Goal: Find specific page/section: Find specific page/section

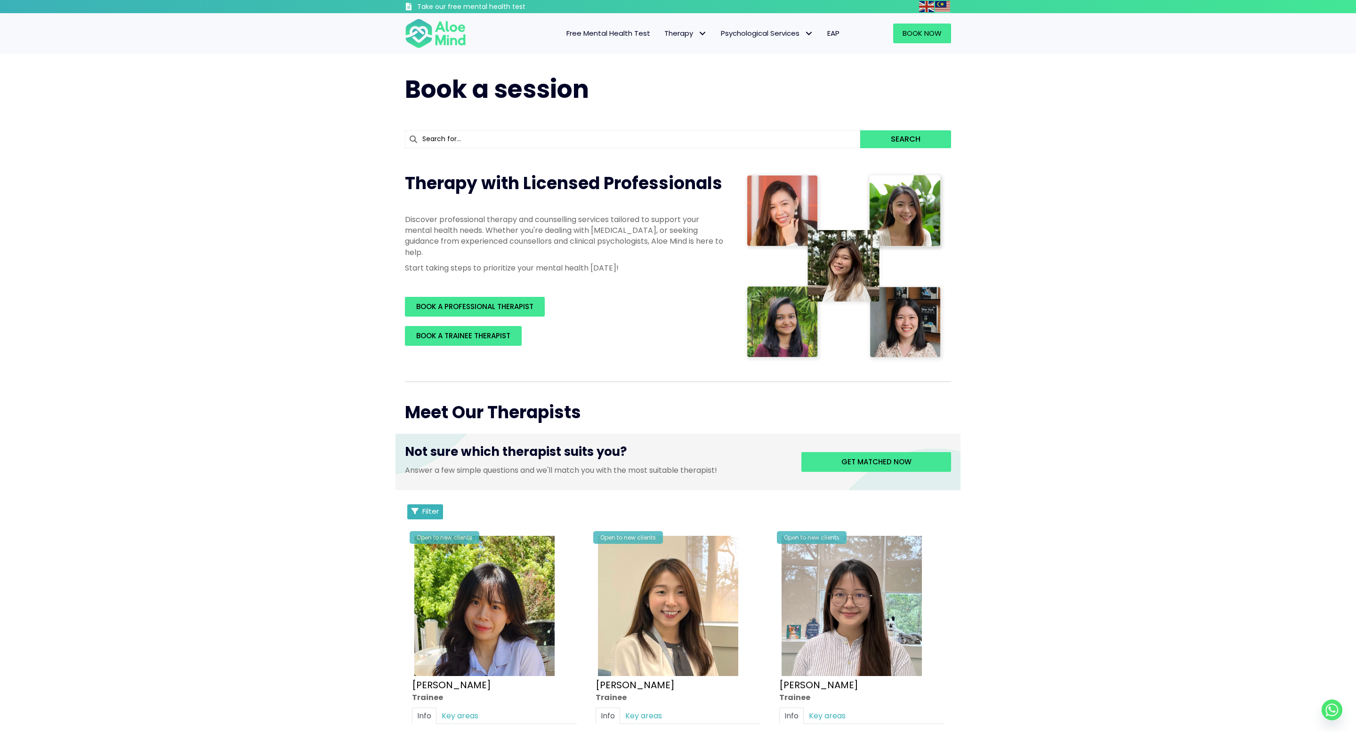
click at [428, 514] on span "Filter" at bounding box center [430, 511] width 16 height 10
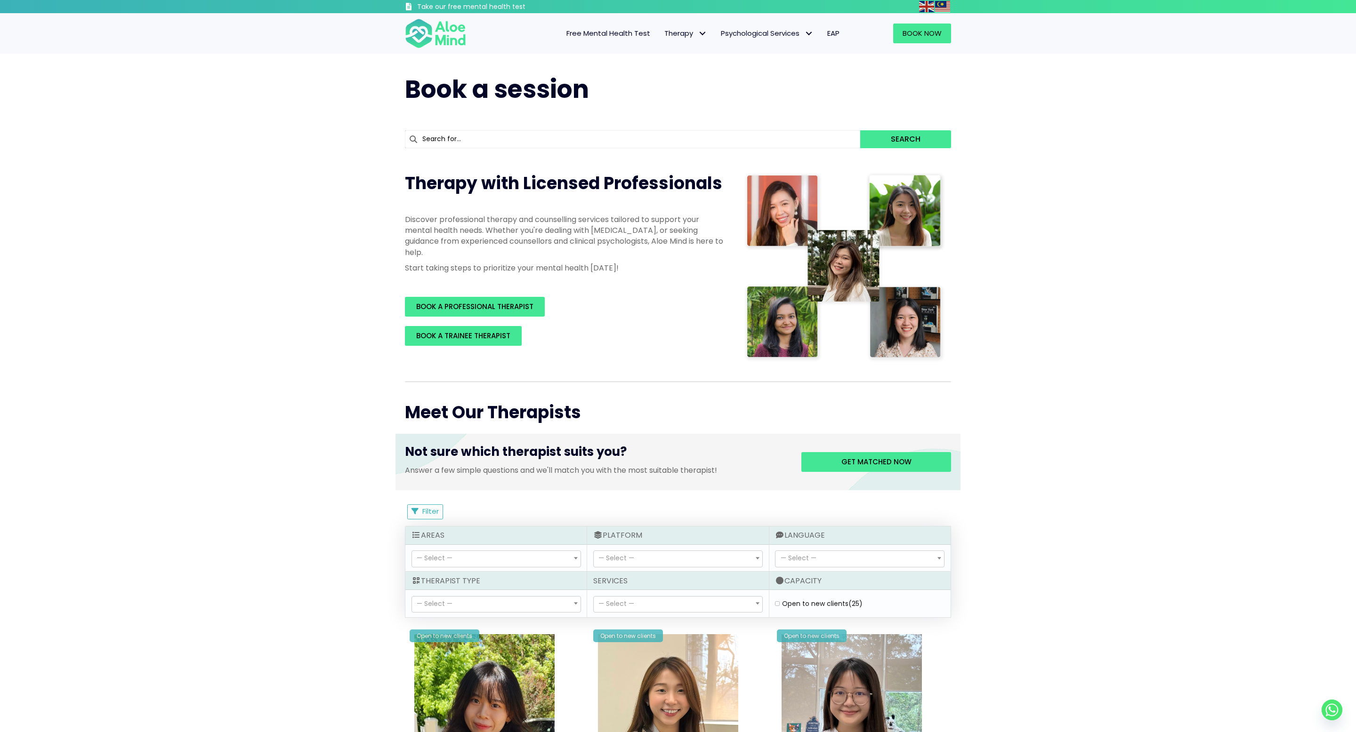
click at [774, 602] on div "Open to new clients (25)" at bounding box center [859, 603] width 174 height 15
click at [782, 602] on label "Open to new clients (25)" at bounding box center [822, 603] width 80 height 9
click at [777, 602] on clients "Open to new clients (25)" at bounding box center [777, 604] width 5 height 6
checkbox clients "true"
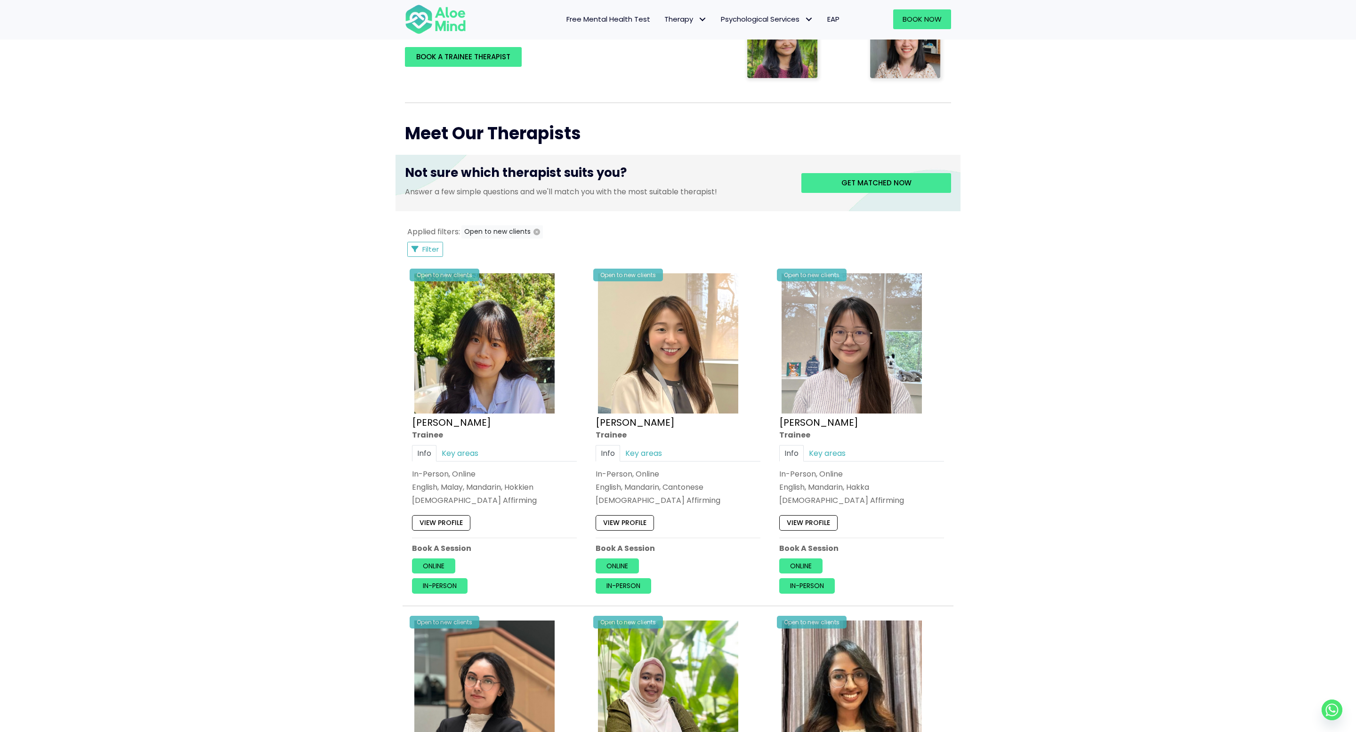
scroll to position [274, 0]
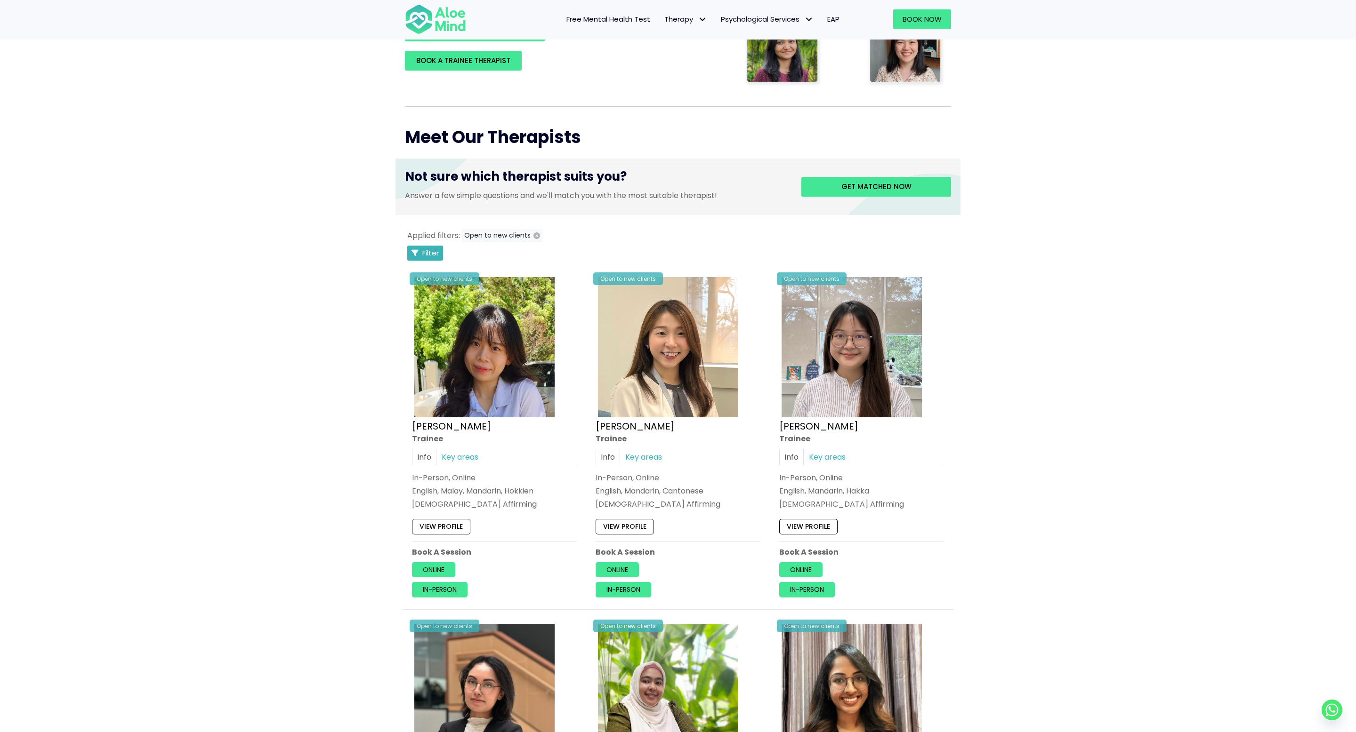
click at [424, 256] on span "Filter" at bounding box center [430, 253] width 16 height 10
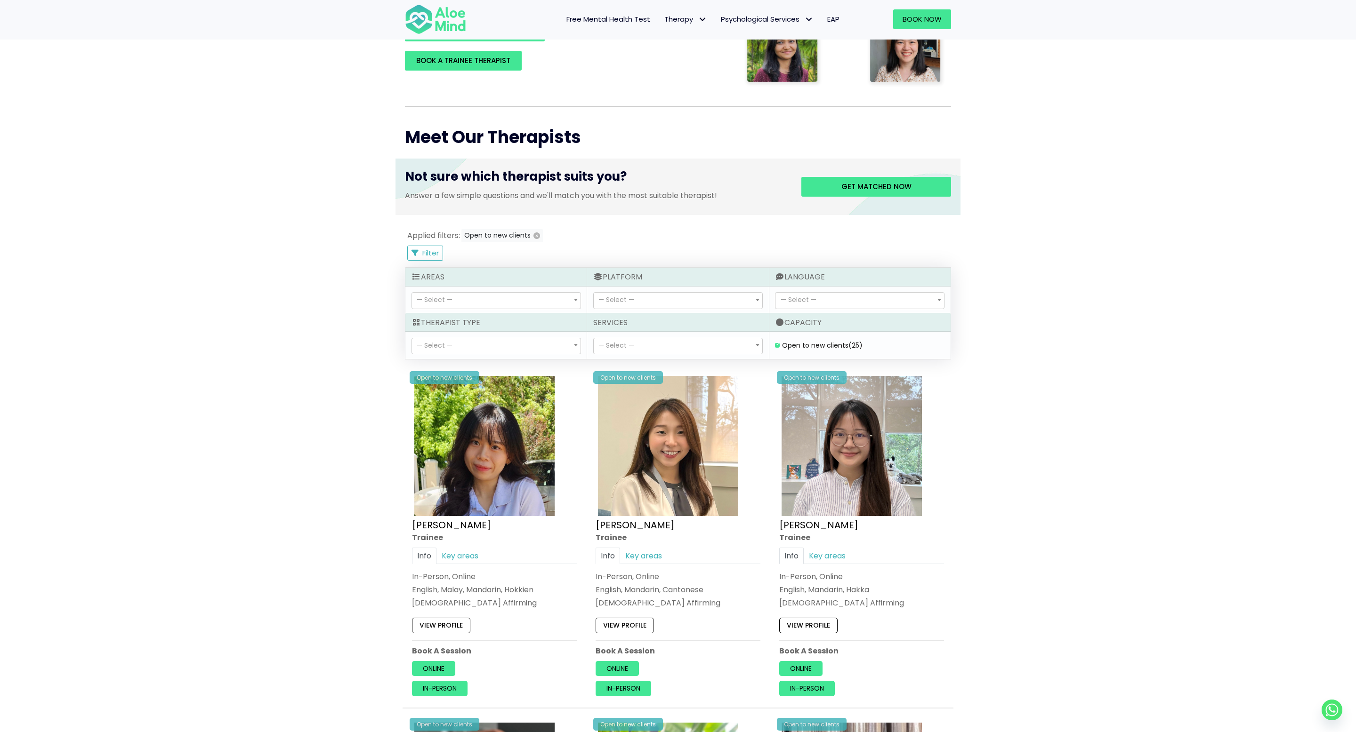
click at [815, 302] on span "— Select —" at bounding box center [859, 301] width 168 height 16
select select "165"
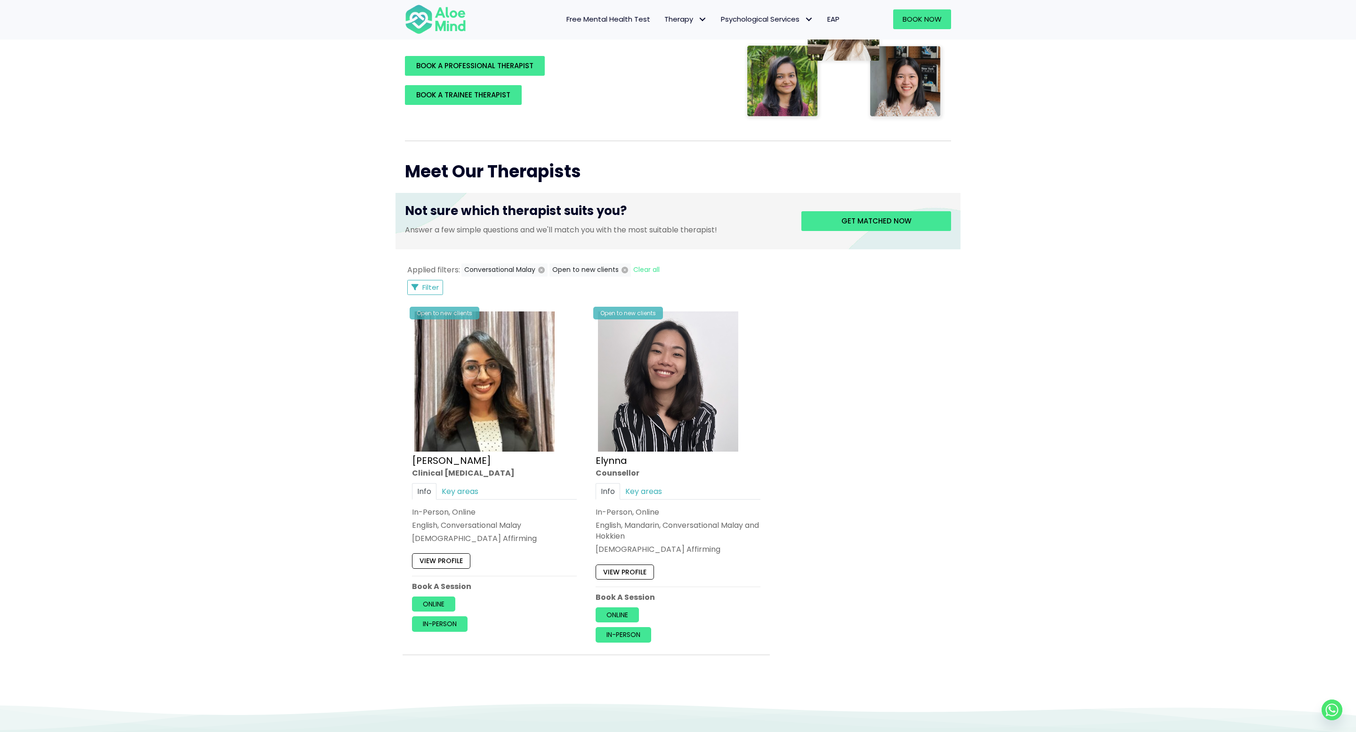
scroll to position [216, 0]
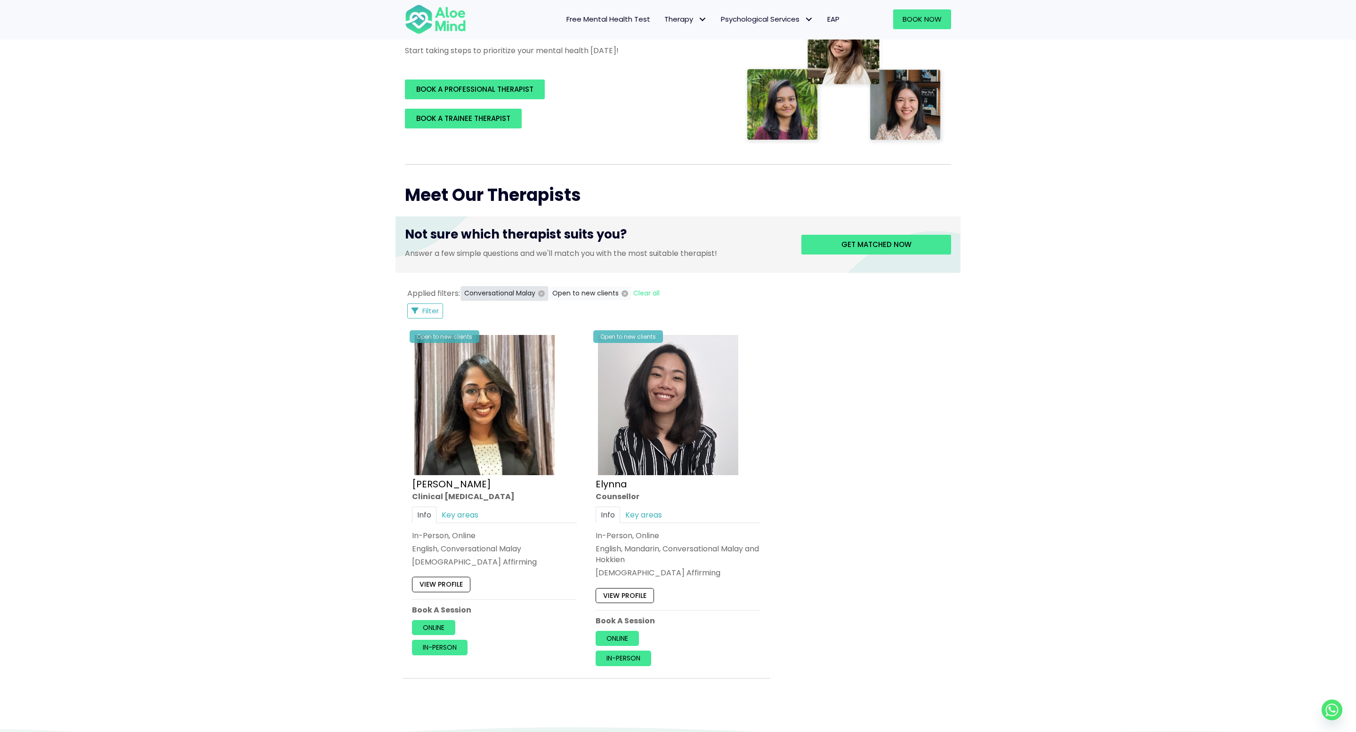
click at [543, 294] on icon "button" at bounding box center [541, 293] width 7 height 7
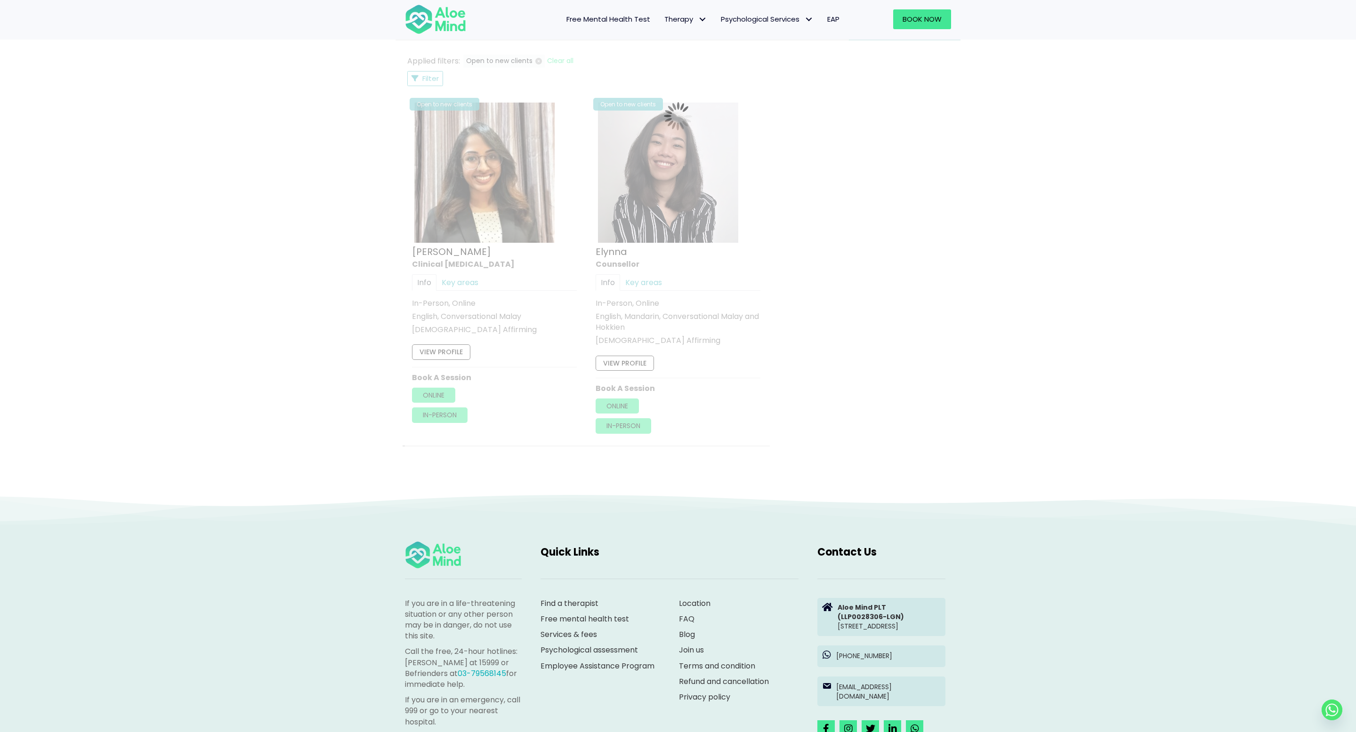
scroll to position [350, 0]
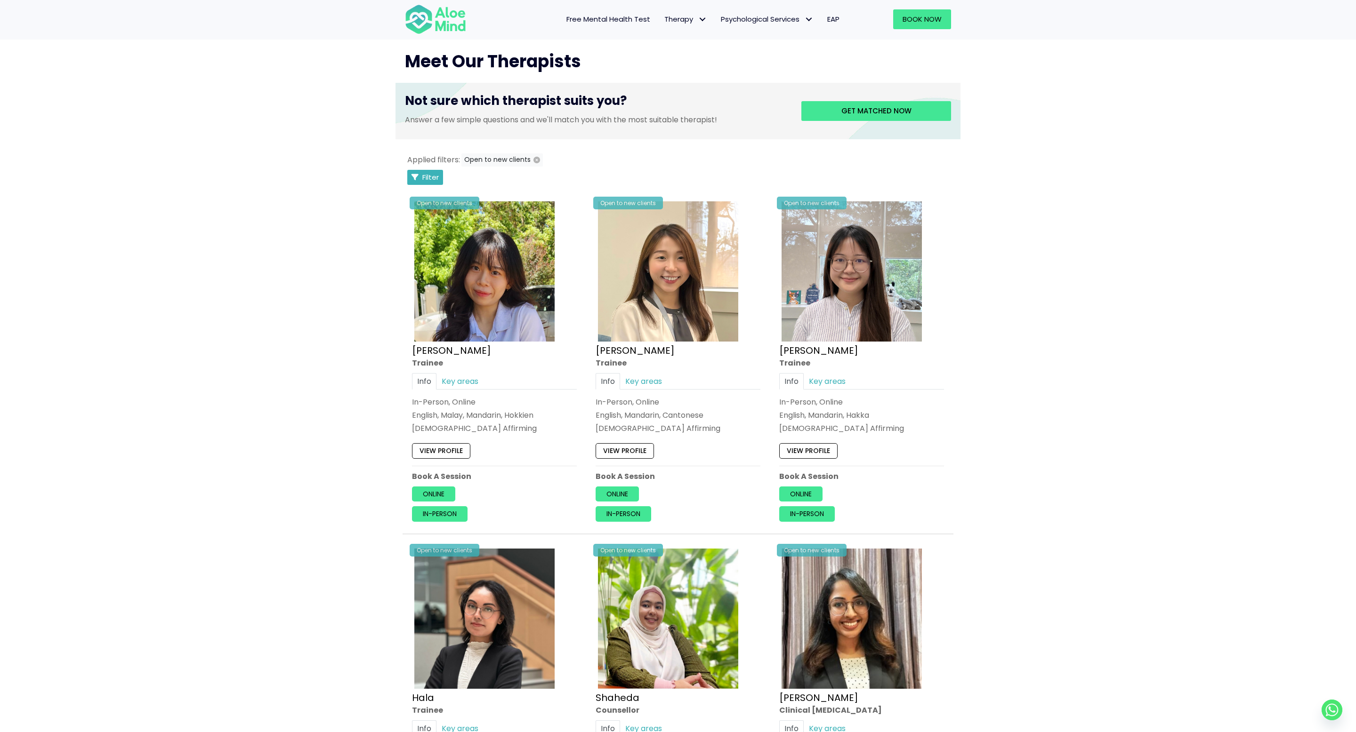
click at [414, 177] on icon "Filter Listings" at bounding box center [414, 177] width 7 height 7
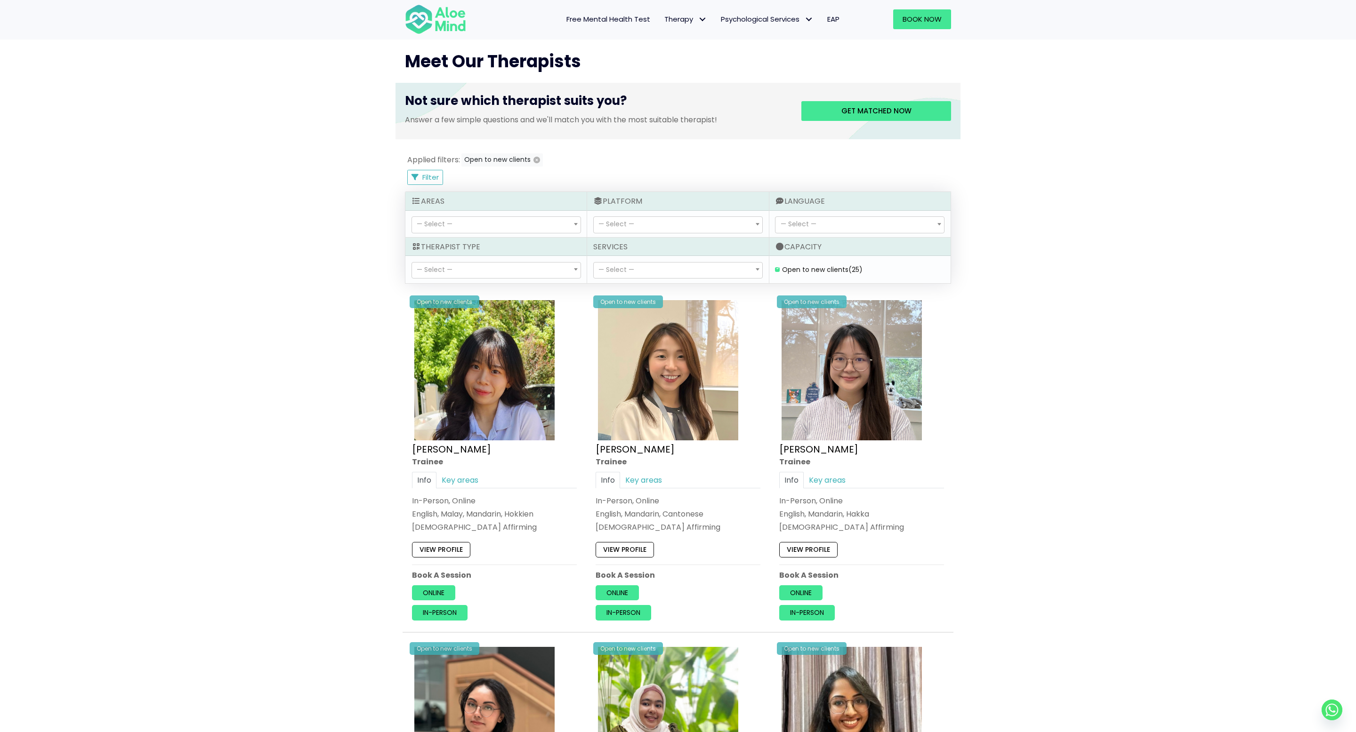
click at [812, 229] on span "— Select —" at bounding box center [859, 225] width 168 height 16
select select "141"
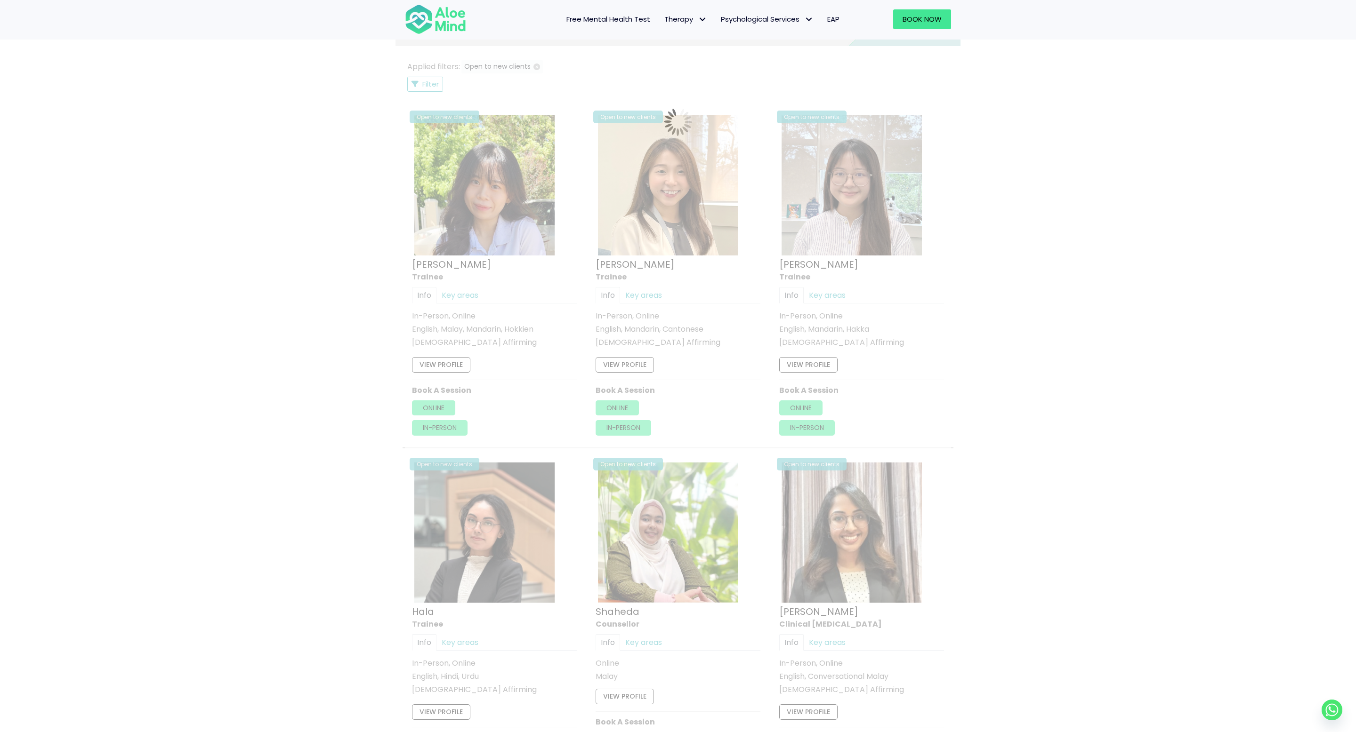
scroll to position [503, 0]
